Goal: Task Accomplishment & Management: Complete application form

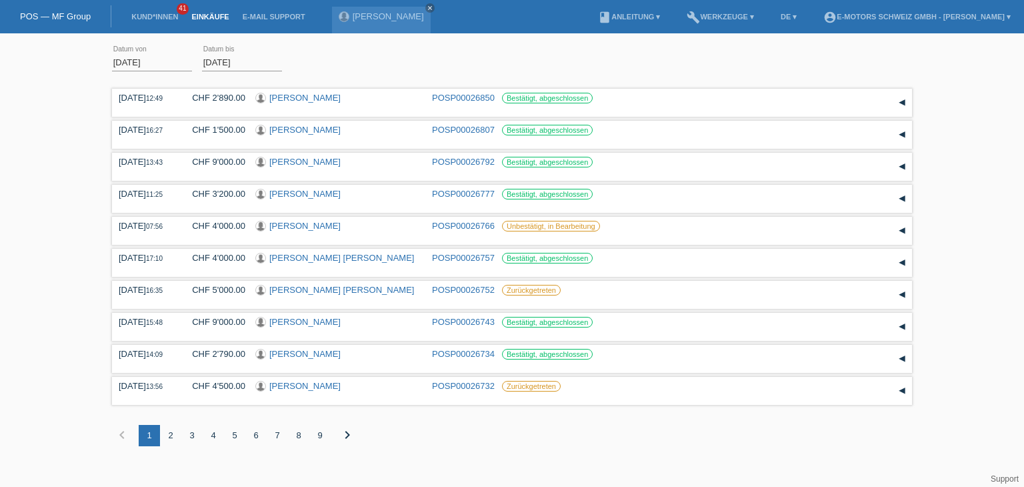
click at [213, 19] on link "Einkäufe" at bounding box center [210, 17] width 51 height 8
click at [152, 16] on link "Kund*innen" at bounding box center [155, 17] width 60 height 8
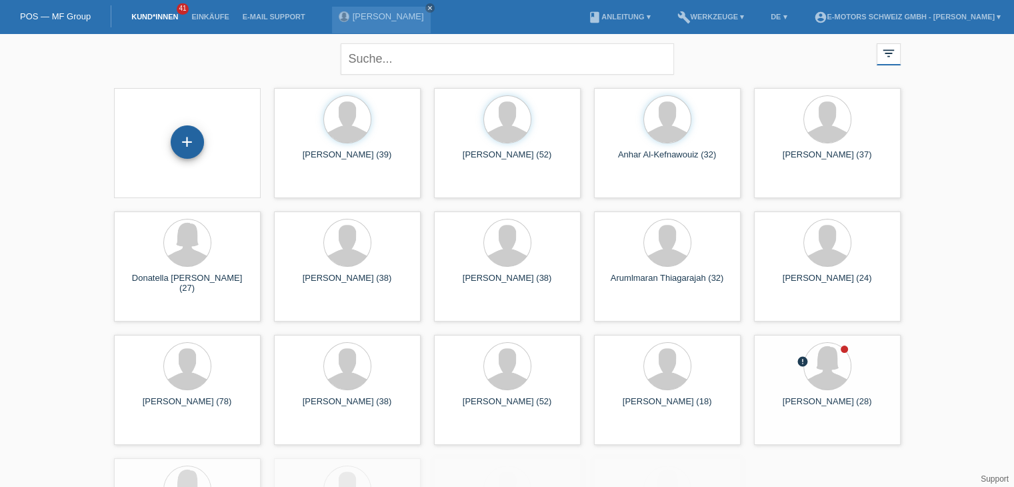
click at [195, 129] on div "+" at bounding box center [187, 141] width 33 height 33
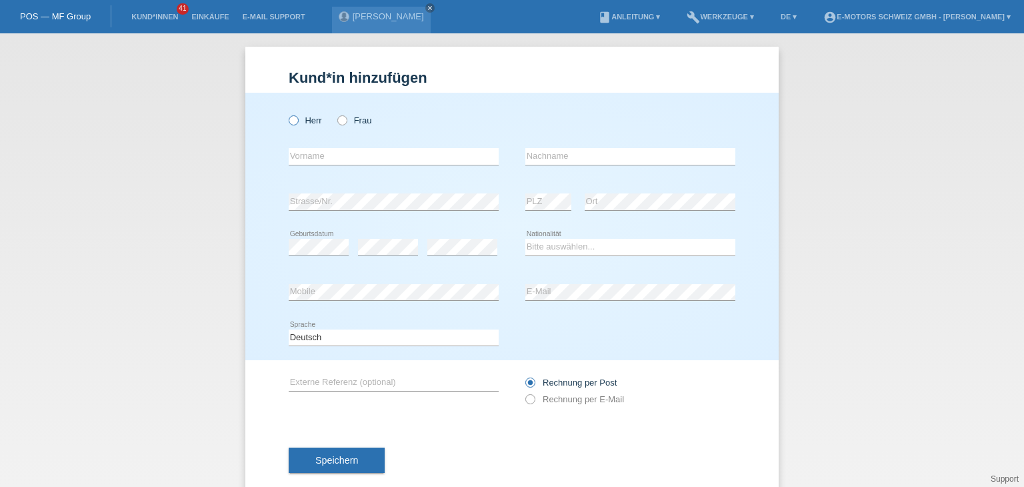
click at [287, 113] on icon at bounding box center [287, 113] width 0 height 0
click at [289, 123] on input "Herr" at bounding box center [293, 119] width 9 height 9
radio input "true"
click at [301, 148] on input "text" at bounding box center [394, 156] width 210 height 17
type input "Stanislav"
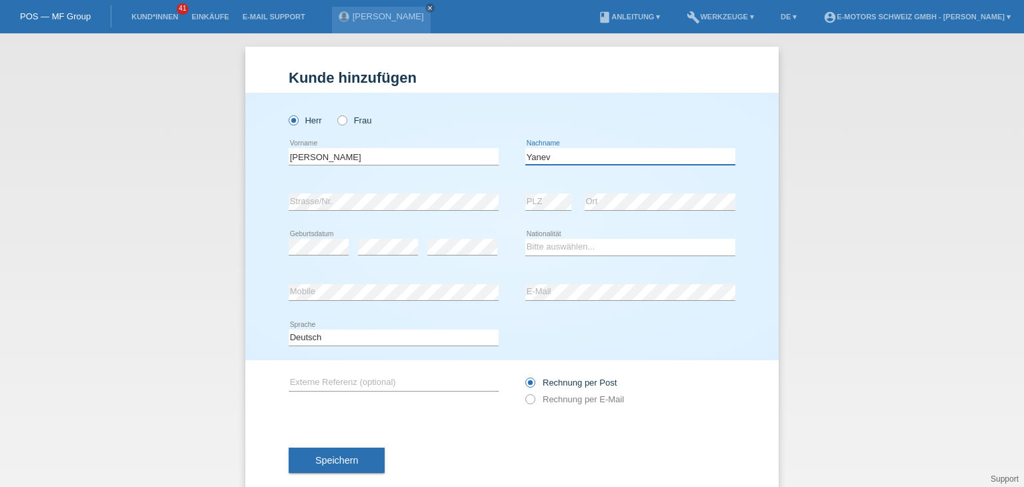
type input "Yanev"
click at [528, 247] on select "Bitte auswählen... Schweiz Deutschland Liechtenstein Österreich ------------ Af…" at bounding box center [630, 247] width 210 height 16
select select "BG"
click at [525, 239] on select "Bitte auswählen... Schweiz Deutschland Liechtenstein Österreich ------------ Af…" at bounding box center [630, 247] width 210 height 16
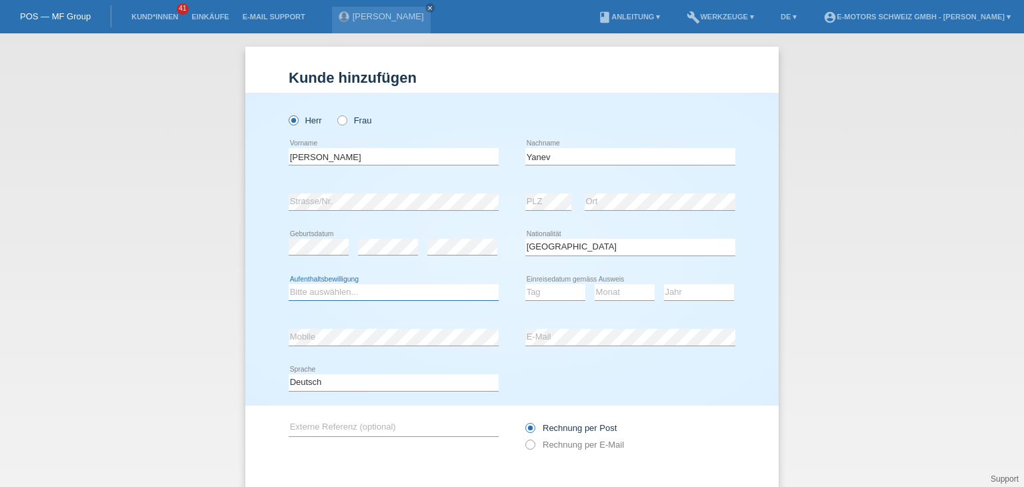
click at [337, 297] on select "Bitte auswählen... C B B - Flüchtlingsstatus Andere" at bounding box center [394, 292] width 210 height 16
select select "B"
click at [289, 284] on select "Bitte auswählen... C B B - Flüchtlingsstatus Andere" at bounding box center [394, 292] width 210 height 16
click at [579, 294] on select "Tag 01 02 03 04 05 06 07 08 09 10 11" at bounding box center [555, 292] width 60 height 16
select select "01"
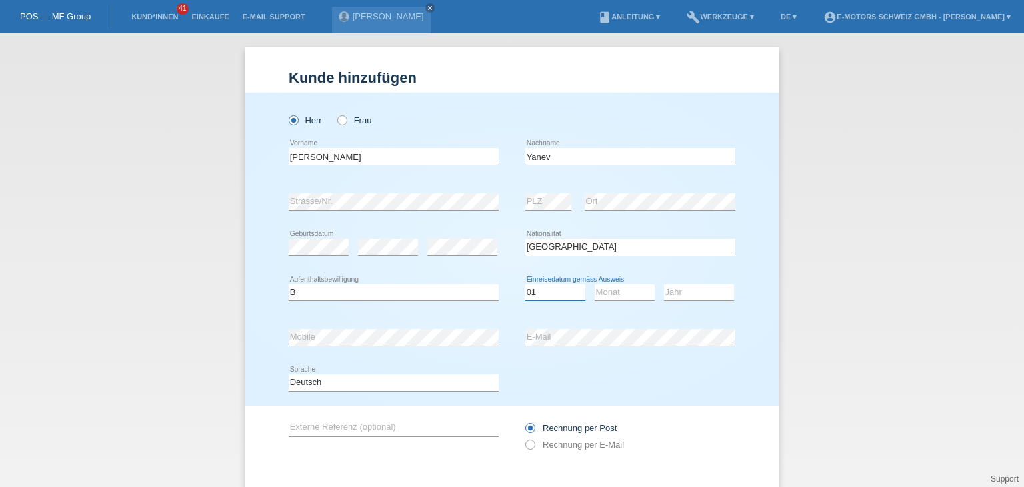
click at [525, 284] on select "Tag 01 02 03 04 05 06 07 08 09 10 11" at bounding box center [555, 292] width 60 height 16
click at [625, 294] on select "Monat 01 02 03 04 05 06 07 08 09 10 11" at bounding box center [625, 292] width 60 height 16
select select "05"
click at [595, 284] on select "Monat 01 02 03 04 05 06 07 08 09 10 11" at bounding box center [625, 292] width 60 height 16
click at [675, 293] on select "Jahr 2025 2024 2023 2022 2021 2020 2019 2018 2017 2016 2015 2014 2013 2012 2011…" at bounding box center [699, 292] width 70 height 16
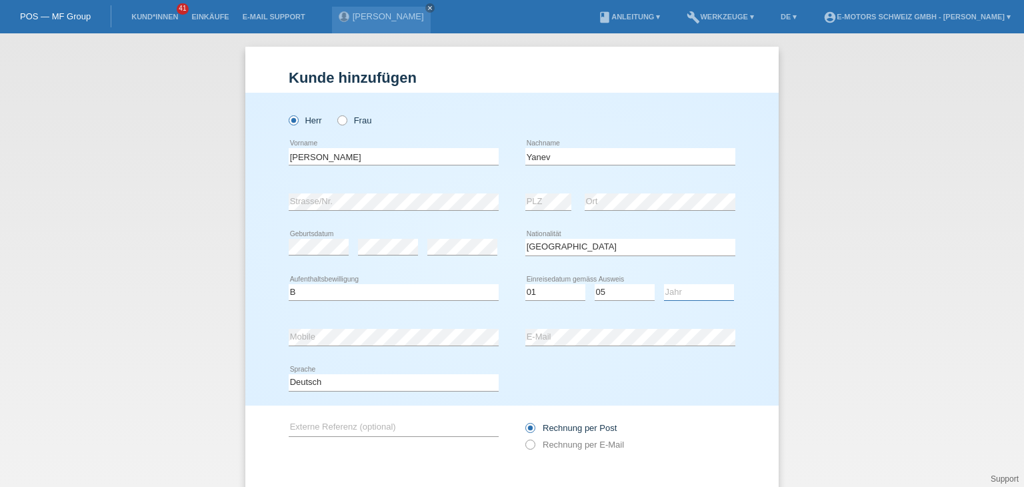
select select "2021"
click at [664, 284] on select "Jahr 2025 2024 2023 2022 2021 2020 2019 2018 2017 2016 2015 2014 2013 2012 2011…" at bounding box center [699, 292] width 70 height 16
click at [336, 428] on input "text" at bounding box center [394, 427] width 210 height 17
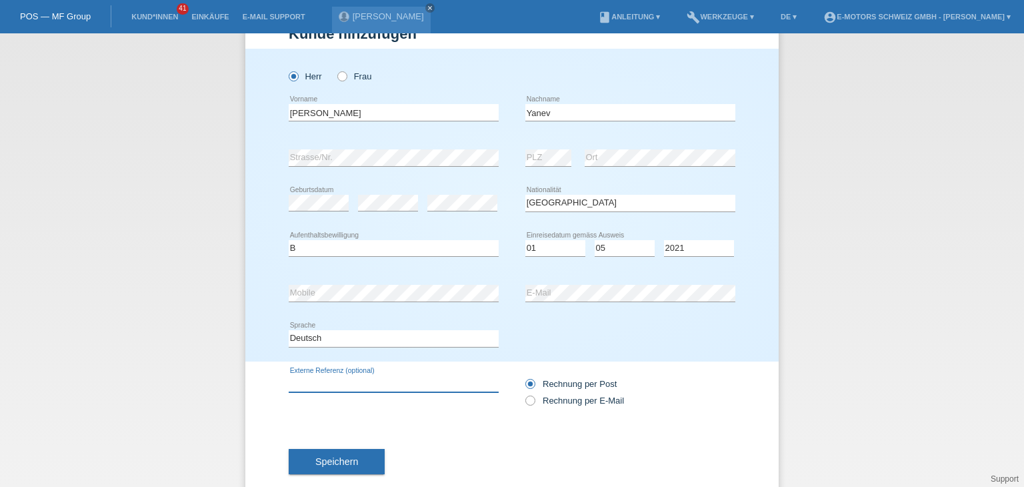
scroll to position [70, 0]
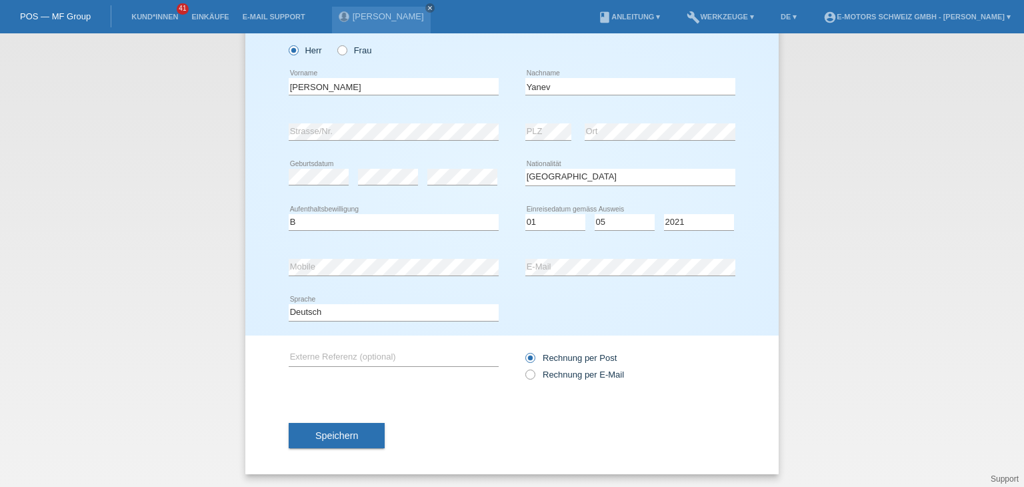
click at [890, 205] on div "Kund*in hinzufügen Kunde hinzufügen Kundin hinzufügen Herr Frau Stanislav error…" at bounding box center [512, 259] width 1024 height 453
click at [669, 253] on div "error E-Mail" at bounding box center [630, 267] width 210 height 45
click at [416, 273] on div "error Mobile error E-Mail" at bounding box center [512, 267] width 447 height 45
click at [767, 329] on div "Herr Frau Stanislav error Vorname" at bounding box center [511, 179] width 533 height 313
click at [321, 442] on button "Speichern" at bounding box center [337, 435] width 96 height 25
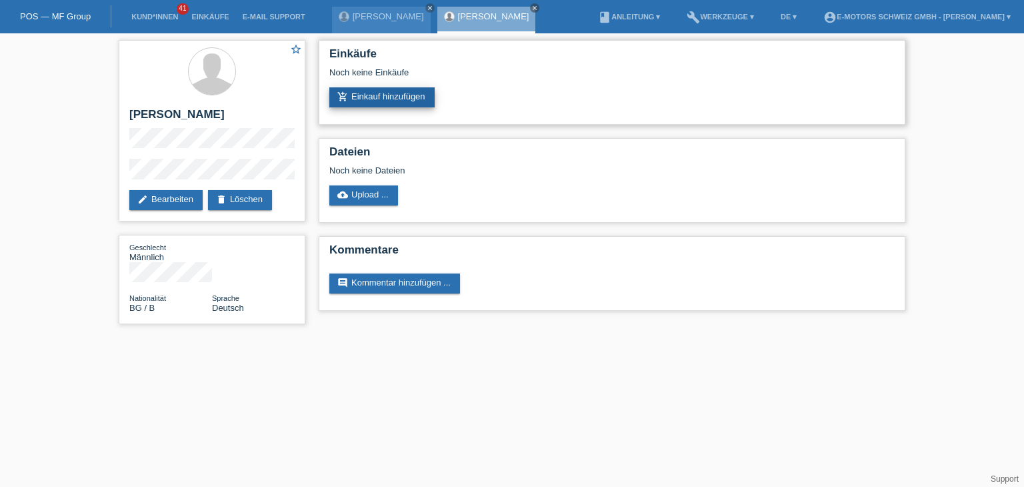
click at [397, 99] on link "add_shopping_cart Einkauf hinzufügen" at bounding box center [381, 97] width 105 height 20
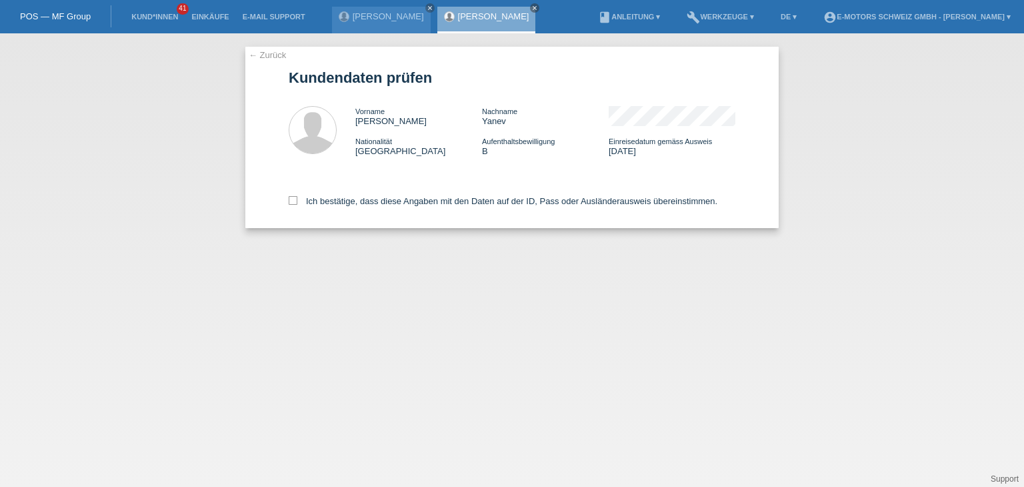
click at [297, 207] on div "Ich bestätige, dass diese Angaben mit den Daten auf der ID, Pass oder Ausländer…" at bounding box center [512, 198] width 447 height 59
click at [295, 205] on icon at bounding box center [293, 200] width 9 height 9
click at [295, 205] on input "Ich bestätige, dass diese Angaben mit den Daten auf der ID, Pass oder Ausländer…" at bounding box center [293, 200] width 9 height 9
checkbox input "true"
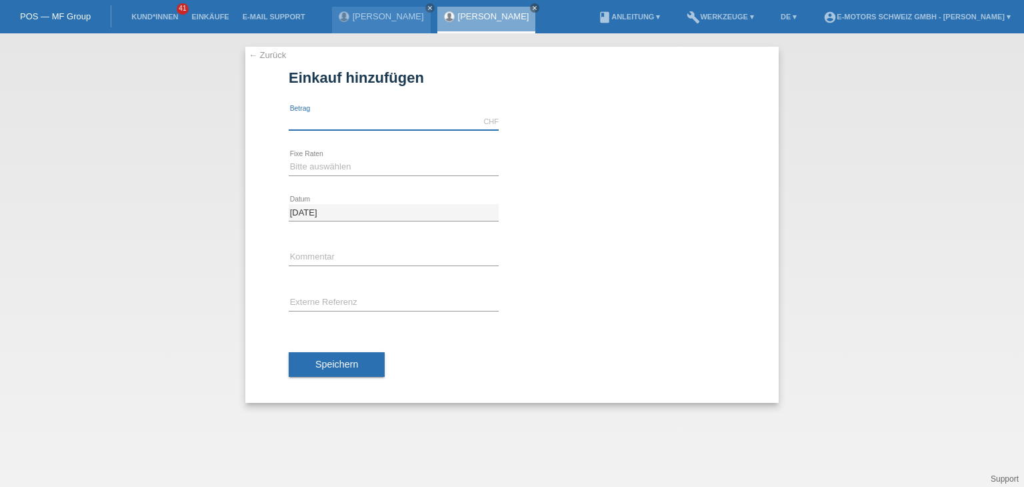
click at [405, 121] on input "text" at bounding box center [394, 121] width 210 height 17
type input "5000.00"
click at [331, 171] on select "Bitte auswählen 12 Raten 24 Raten 36 Raten 48 Raten" at bounding box center [394, 167] width 210 height 16
select select "214"
click at [289, 159] on select "Bitte auswählen 12 Raten 24 Raten 36 Raten 48 Raten" at bounding box center [394, 167] width 210 height 16
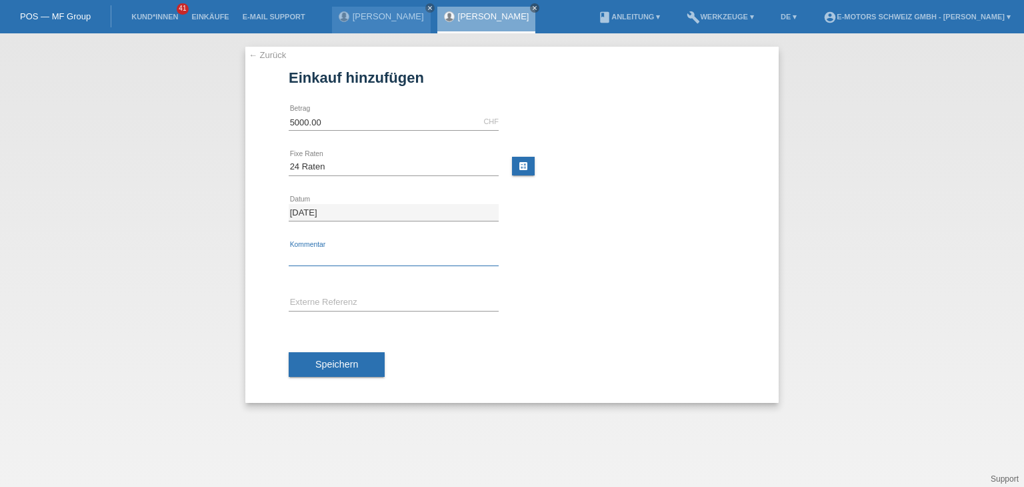
click at [333, 254] on input "text" at bounding box center [394, 257] width 210 height 17
type input "[PERSON_NAME]"
click at [343, 371] on button "Speichern" at bounding box center [337, 364] width 96 height 25
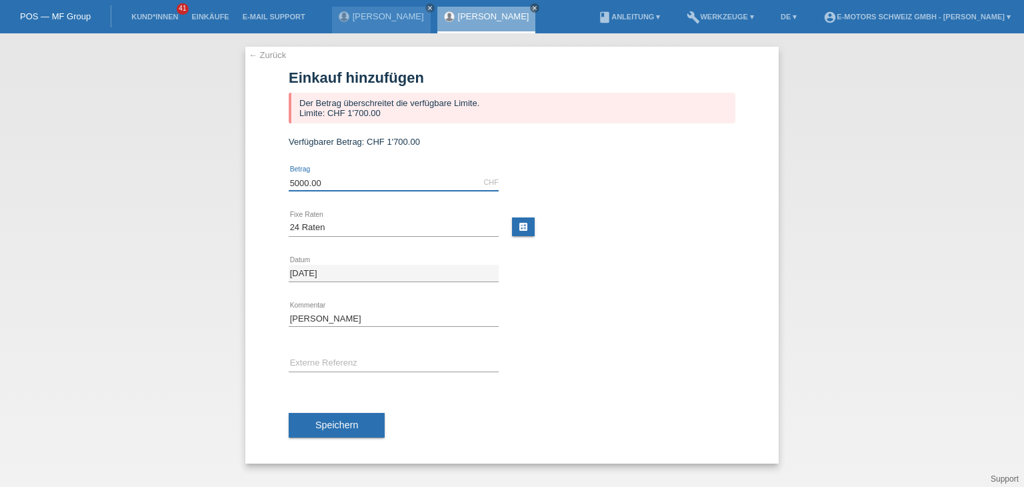
drag, startPoint x: 335, startPoint y: 184, endPoint x: 264, endPoint y: 189, distance: 70.9
click at [264, 189] on div "← Zurück Einkauf hinzufügen Der Betrag überschreitet die verfügbare Limite. Lim…" at bounding box center [511, 255] width 533 height 417
type input "1700.00"
click at [373, 425] on button "Speichern" at bounding box center [337, 425] width 96 height 25
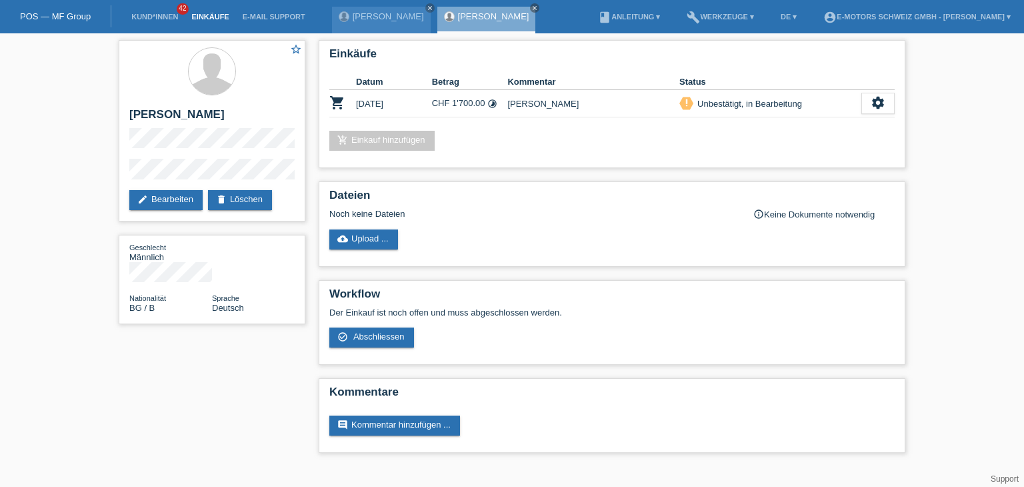
click at [192, 17] on link "Einkäufe" at bounding box center [210, 17] width 51 height 8
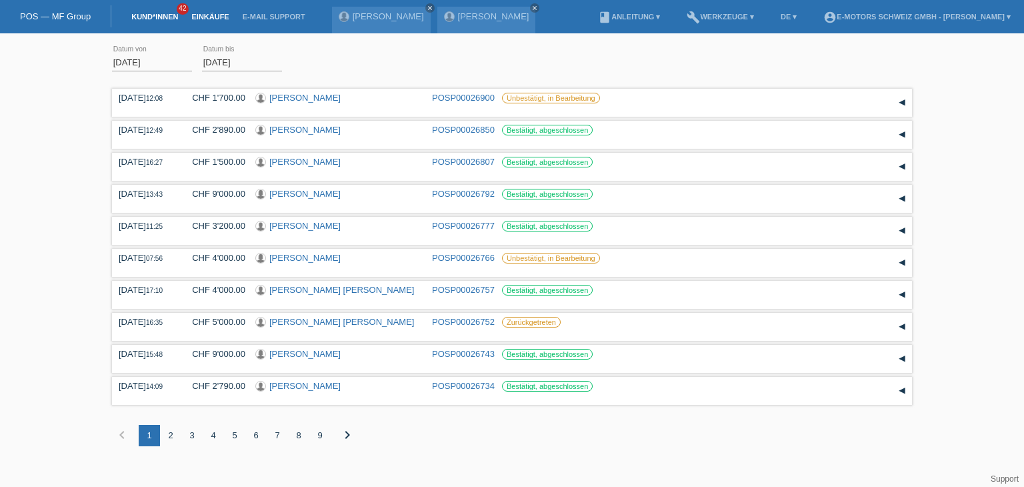
click at [148, 18] on link "Kund*innen" at bounding box center [155, 17] width 60 height 8
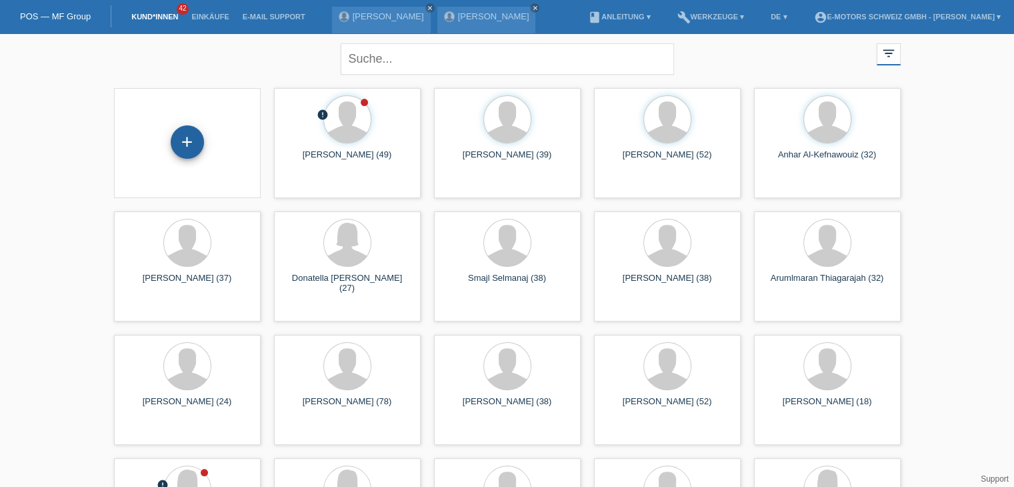
click at [188, 140] on div "+" at bounding box center [187, 142] width 32 height 23
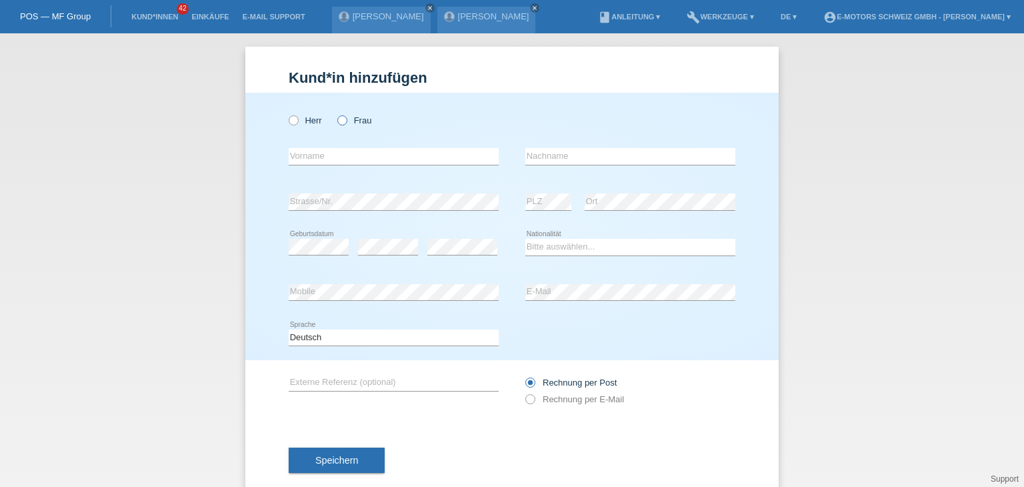
click at [335, 113] on icon at bounding box center [335, 113] width 0 height 0
click at [337, 119] on input "Frau" at bounding box center [341, 119] width 9 height 9
radio input "true"
click at [350, 159] on input "text" at bounding box center [394, 156] width 210 height 17
paste input "Natasa"
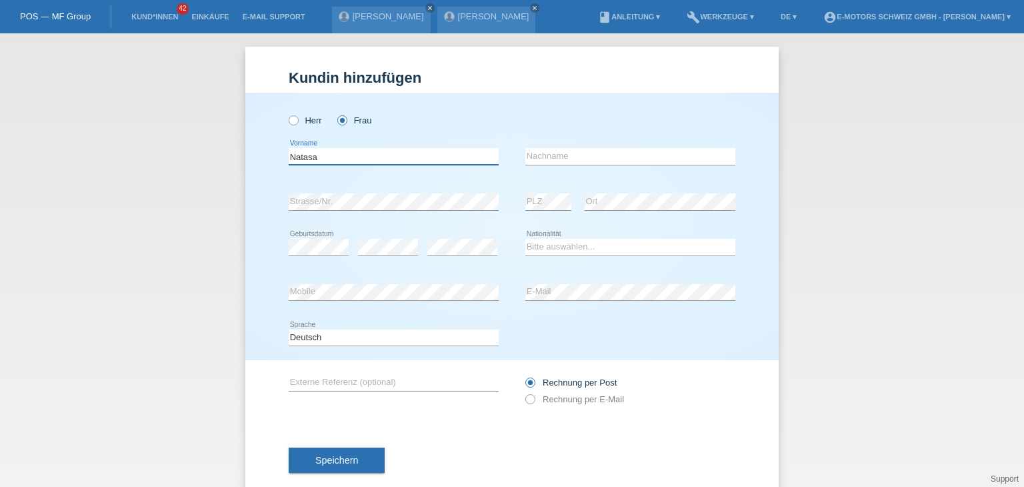
type input "Natasa"
click at [556, 158] on input "text" at bounding box center [630, 156] width 210 height 17
paste input "Filipovic"
type input "Filipovic"
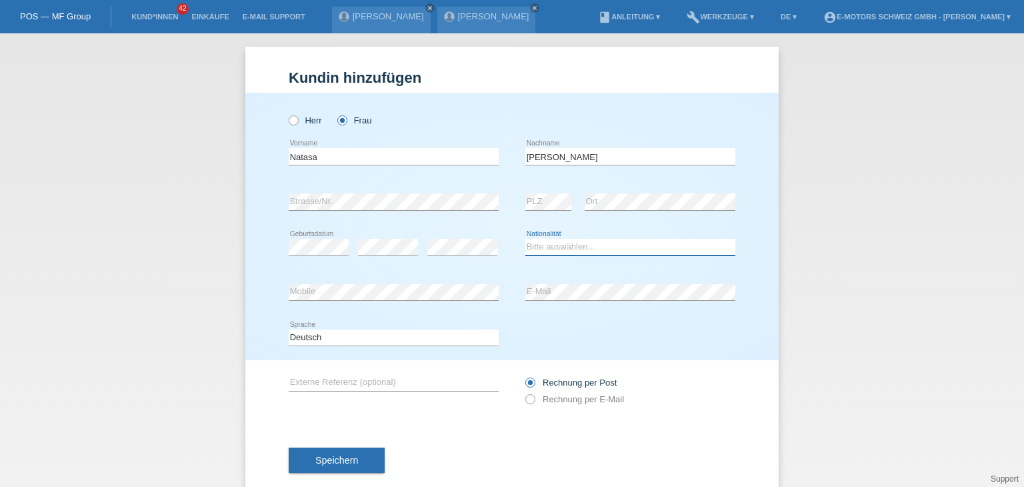
click at [570, 247] on select "Bitte auswählen... Schweiz Deutschland Liechtenstein Österreich ------------ Af…" at bounding box center [630, 247] width 210 height 16
select select "AT"
click at [525, 239] on select "Bitte auswählen... Schweiz Deutschland Liechtenstein Österreich ------------ Af…" at bounding box center [630, 247] width 210 height 16
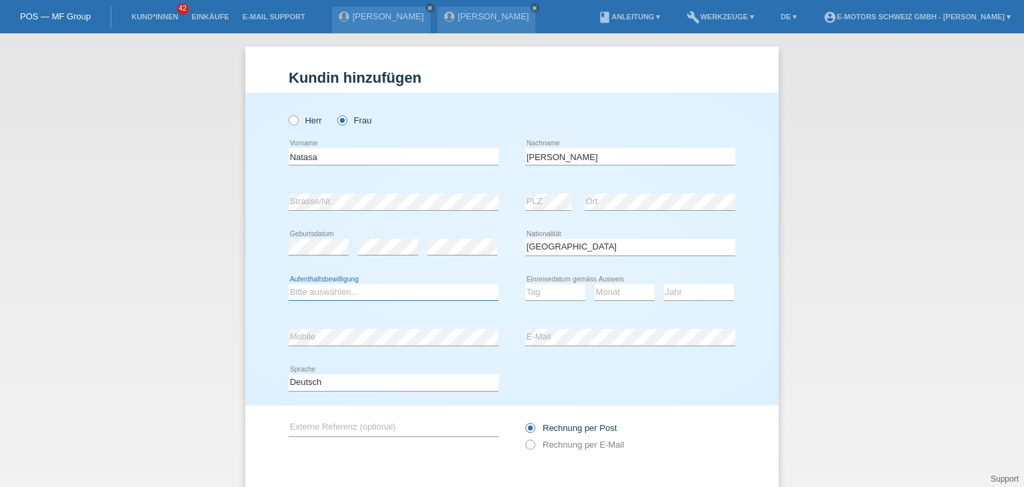
click at [335, 288] on select "Bitte auswählen... C B B - Flüchtlingsstatus Andere" at bounding box center [394, 292] width 210 height 16
select select "C"
click at [289, 284] on select "Bitte auswählen... C B B - Flüchtlingsstatus Andere" at bounding box center [394, 292] width 210 height 16
click at [561, 298] on select "Tag 01 02 03 04 05 06 07 08 09 10 11" at bounding box center [555, 292] width 60 height 16
select select "01"
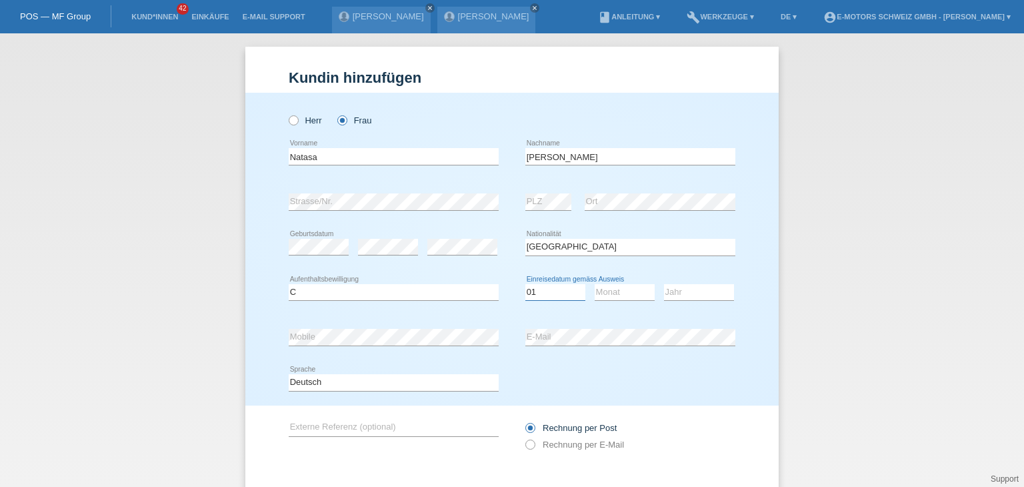
click at [525, 284] on select "Tag 01 02 03 04 05 06 07 08 09 10 11" at bounding box center [555, 292] width 60 height 16
click at [613, 290] on select "Monat 01 02 03 04 05 06 07 08 09 10 11" at bounding box center [625, 292] width 60 height 16
select select "11"
click at [595, 284] on select "Monat 01 02 03 04 05 06 07 08 09 10 11" at bounding box center [625, 292] width 60 height 16
click at [685, 294] on select "Jahr 2025 2024 2023 2022 2021 2020 2019 2018 2017 2016 2015 2014 2013 2012 2011…" at bounding box center [699, 292] width 70 height 16
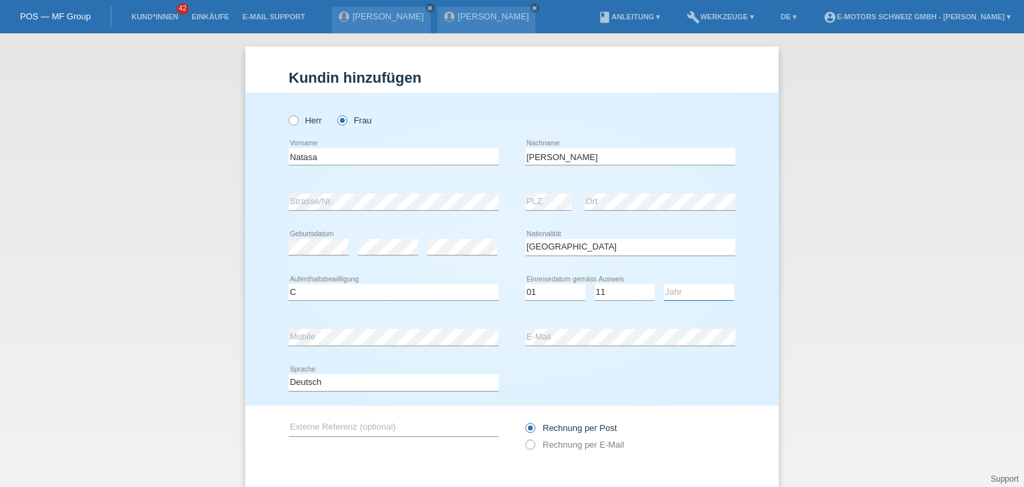
select select "2011"
click at [664, 284] on select "Jahr 2025 2024 2023 2022 2021 2020 2019 2018 2017 2016 2015 2014 2013 2012 2011…" at bounding box center [699, 292] width 70 height 16
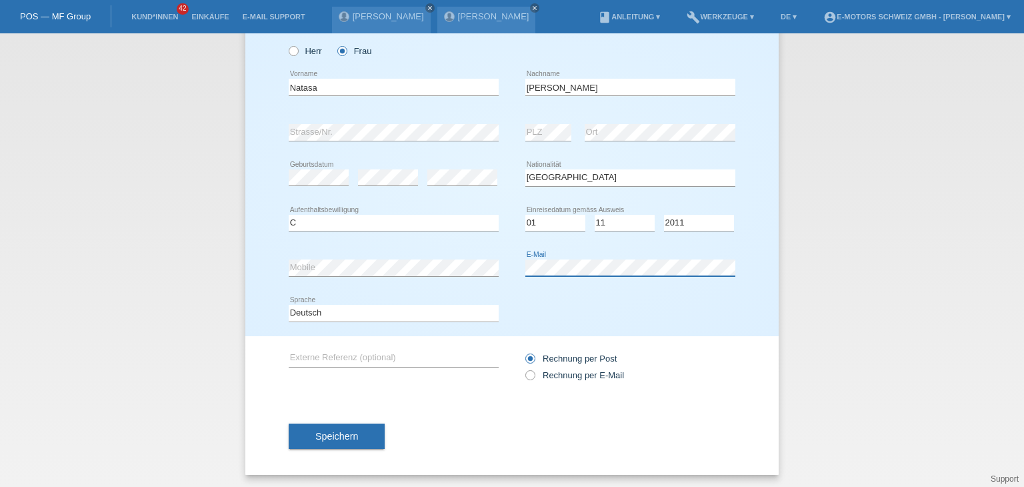
scroll to position [70, 0]
click at [333, 435] on span "Speichern" at bounding box center [336, 435] width 43 height 11
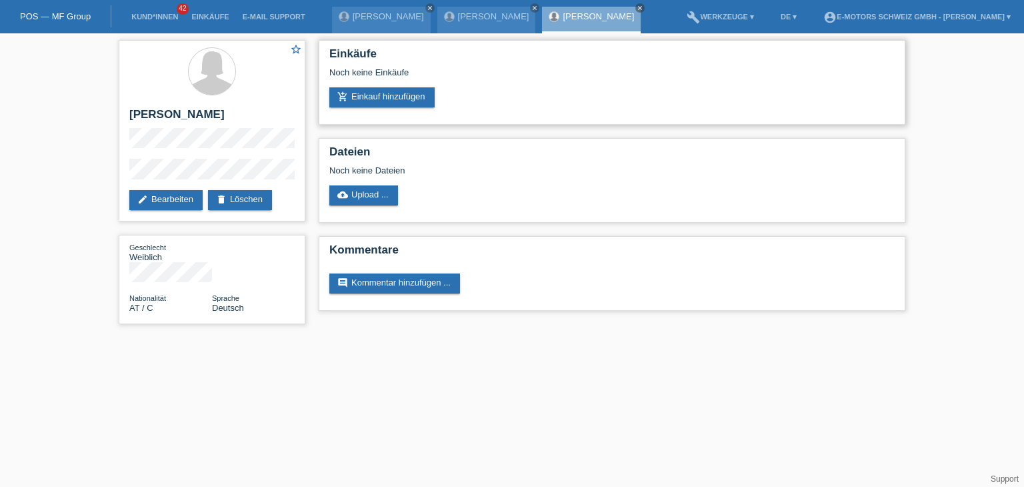
click at [369, 82] on div "Noch keine Einkäufe" at bounding box center [611, 77] width 565 height 20
click at [404, 99] on link "add_shopping_cart Einkauf hinzufügen" at bounding box center [381, 97] width 105 height 20
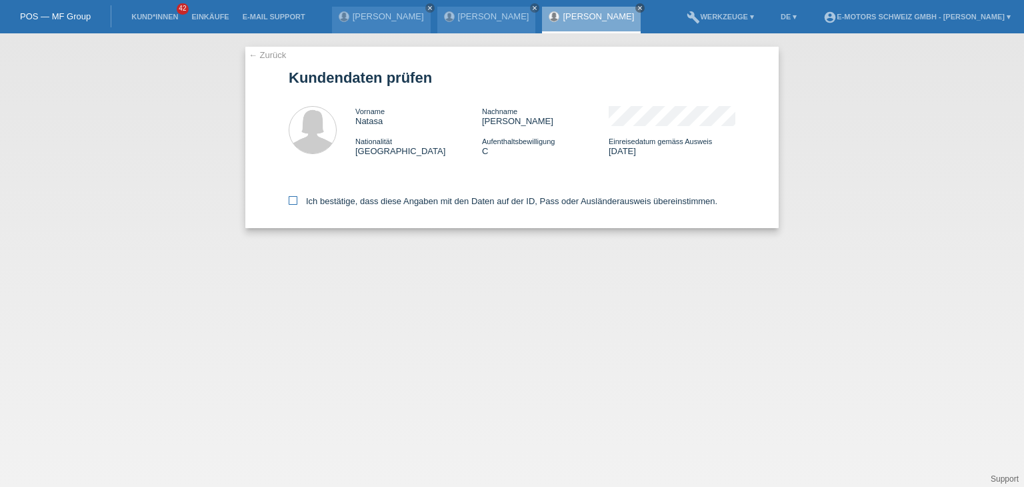
click at [289, 203] on icon at bounding box center [293, 200] width 9 height 9
click at [289, 203] on input "Ich bestätige, dass diese Angaben mit den Daten auf der ID, Pass oder Ausländer…" at bounding box center [293, 200] width 9 height 9
checkbox input "true"
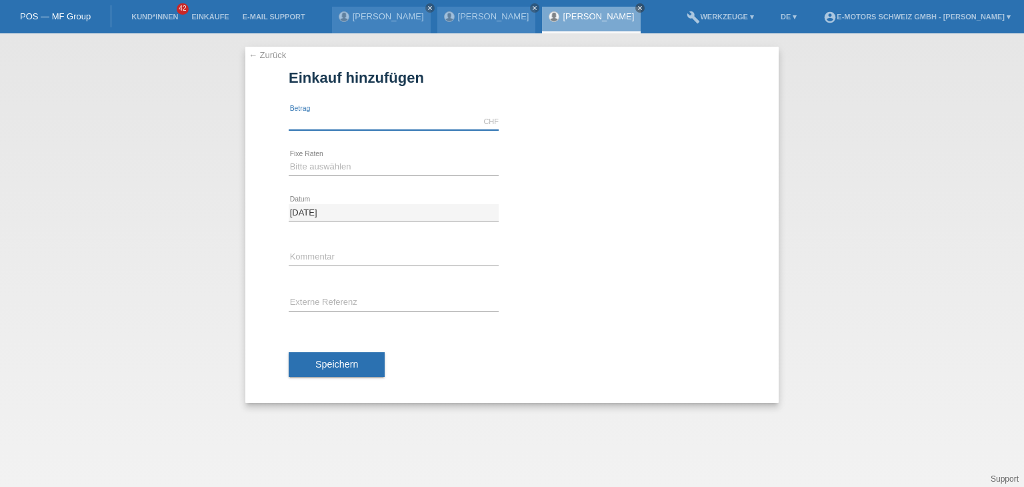
click at [350, 121] on input "text" at bounding box center [394, 121] width 210 height 17
type input "5000.00"
click at [313, 165] on select "Bitte auswählen 12 Raten 24 Raten 36 Raten 48 Raten" at bounding box center [394, 167] width 210 height 16
select select "213"
click at [289, 159] on select "Bitte auswählen 12 Raten 24 Raten 36 Raten 48 Raten" at bounding box center [394, 167] width 210 height 16
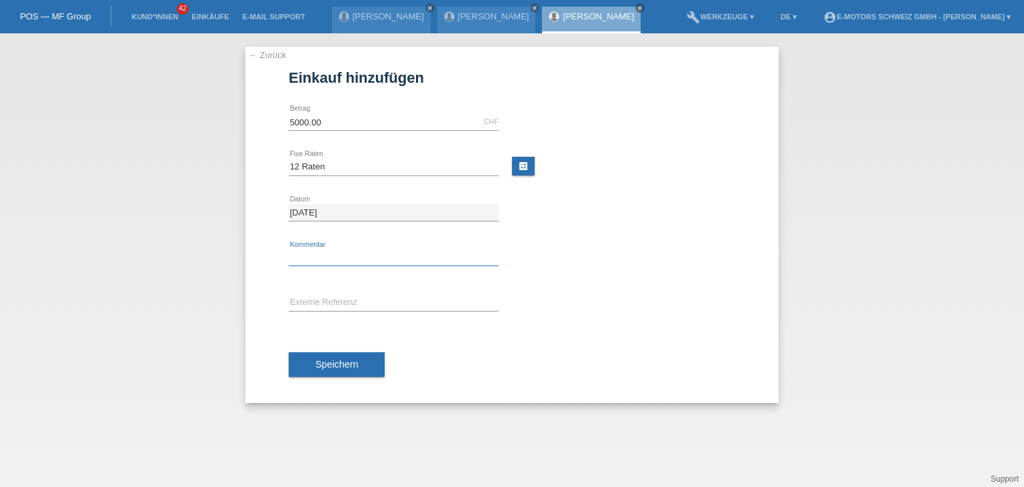
click at [327, 259] on input "text" at bounding box center [394, 257] width 210 height 17
type input "[PERSON_NAME]"
click at [337, 359] on span "Speichern" at bounding box center [336, 364] width 43 height 11
